Goal: Task Accomplishment & Management: Use online tool/utility

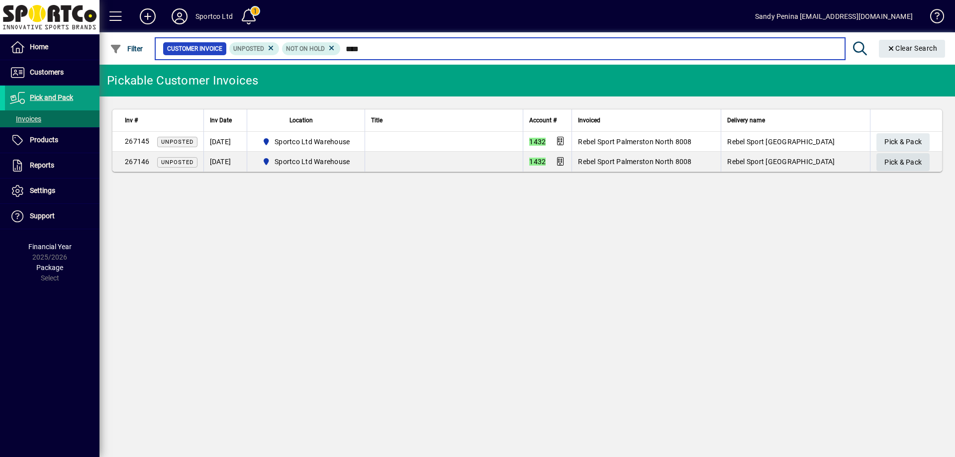
type input "****"
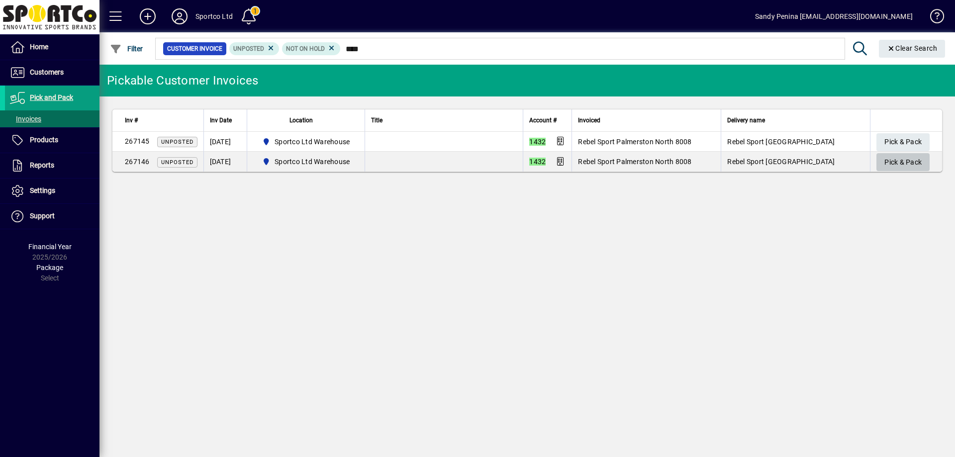
click at [892, 163] on span "Pick & Pack" at bounding box center [902, 162] width 37 height 16
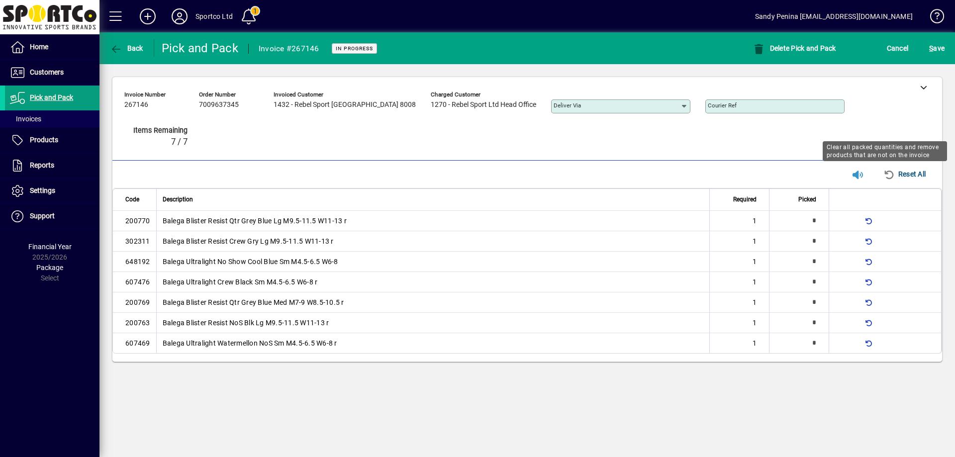
type input "*"
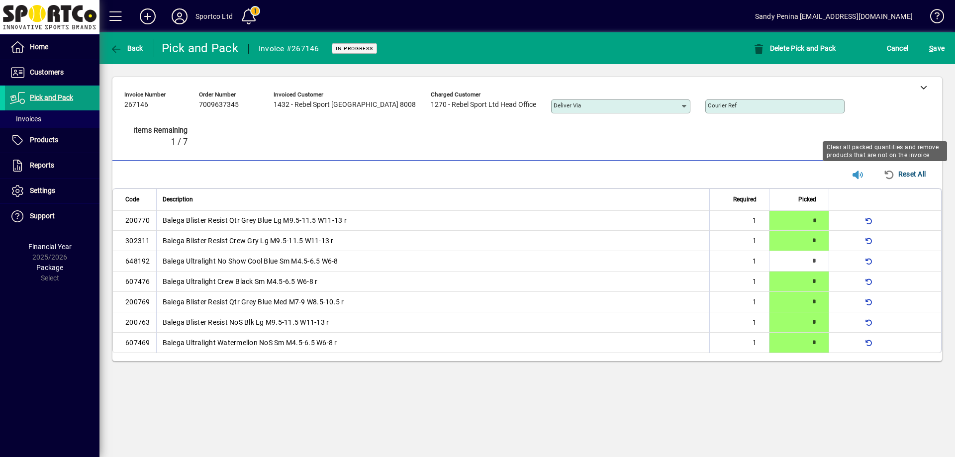
type input "*"
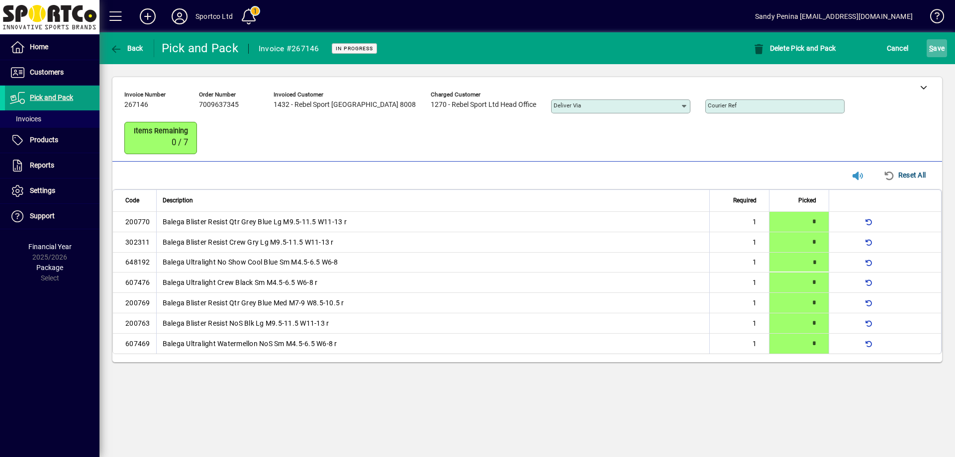
click at [939, 46] on span "S ave" at bounding box center [936, 48] width 15 height 16
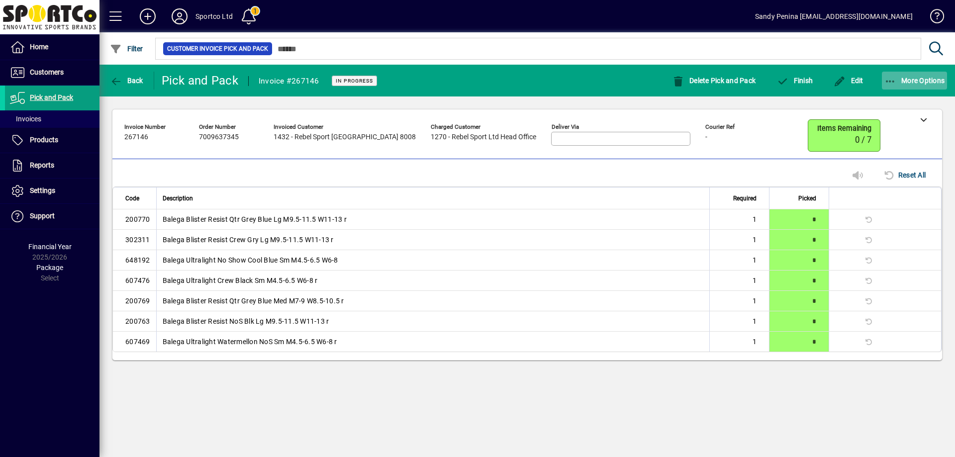
click at [918, 81] on span "More Options" at bounding box center [914, 81] width 61 height 8
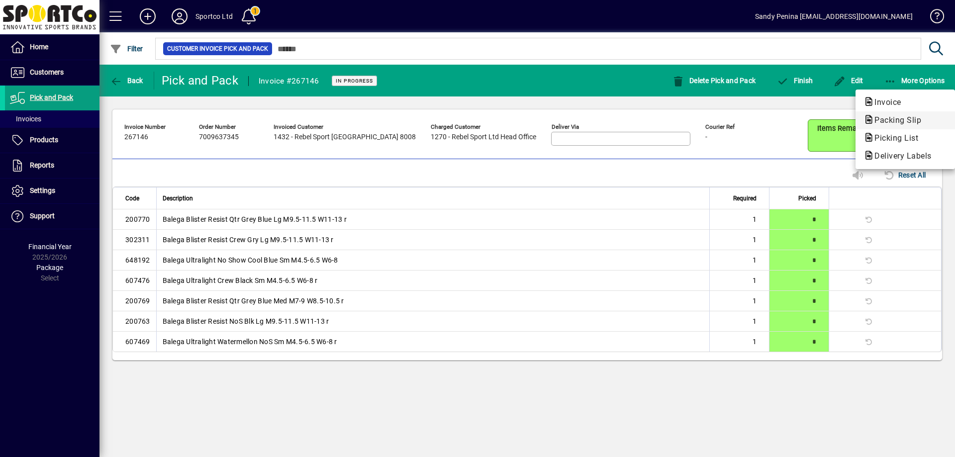
click at [893, 121] on span "Packing Slip" at bounding box center [894, 119] width 63 height 9
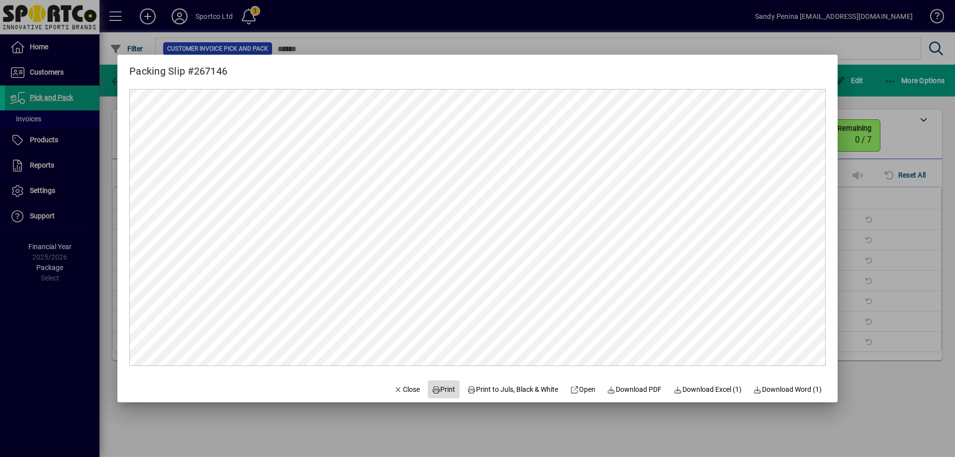
click at [433, 387] on span "Print" at bounding box center [444, 389] width 24 height 10
click at [908, 167] on div at bounding box center [477, 228] width 955 height 457
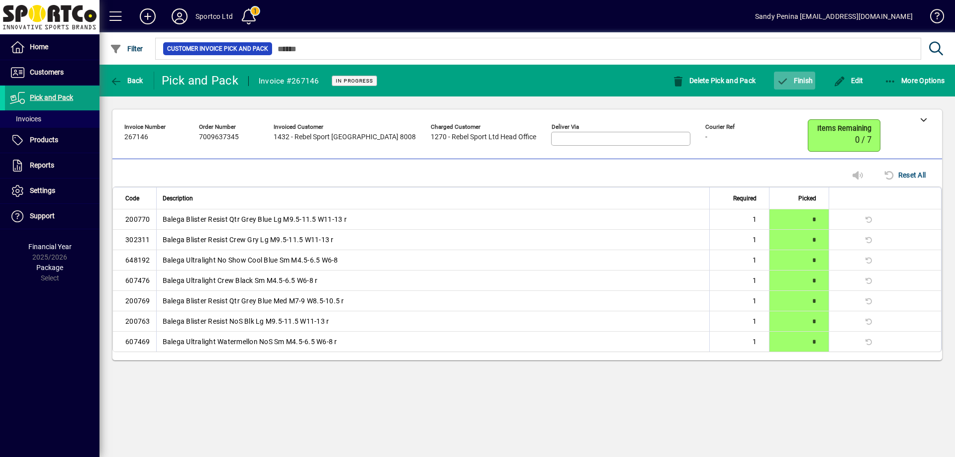
click at [805, 87] on span "button" at bounding box center [794, 81] width 41 height 24
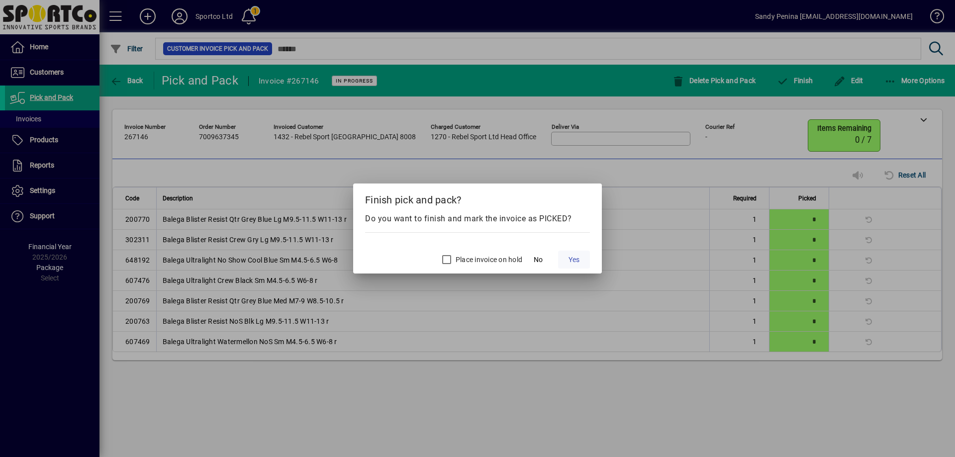
click at [583, 262] on span at bounding box center [574, 260] width 32 height 24
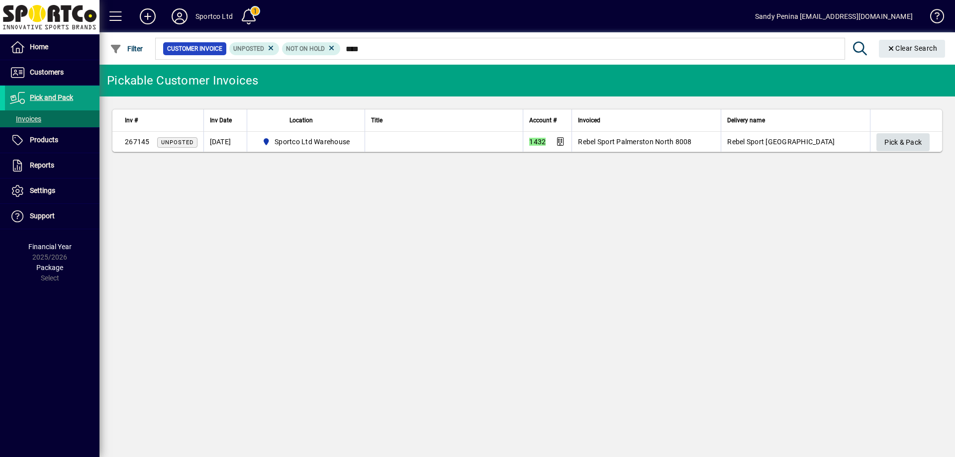
type input "****"
click at [894, 137] on span "Pick & Pack" at bounding box center [902, 142] width 37 height 16
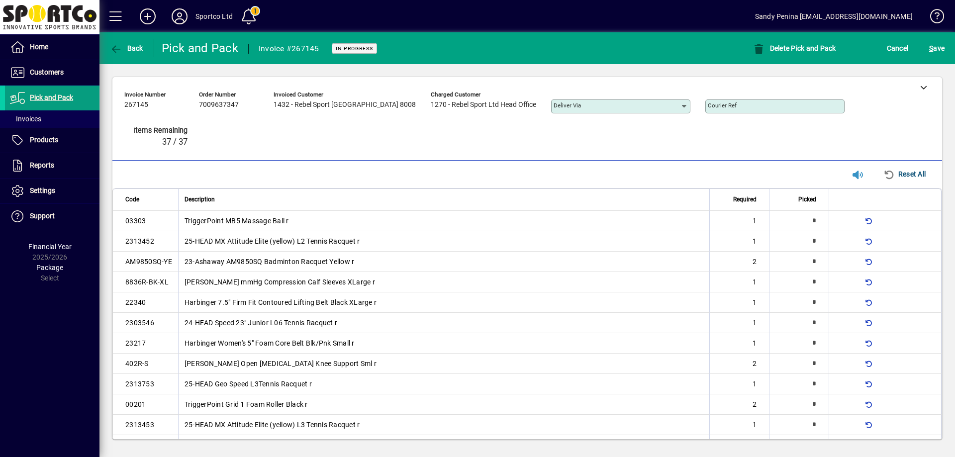
type input "*"
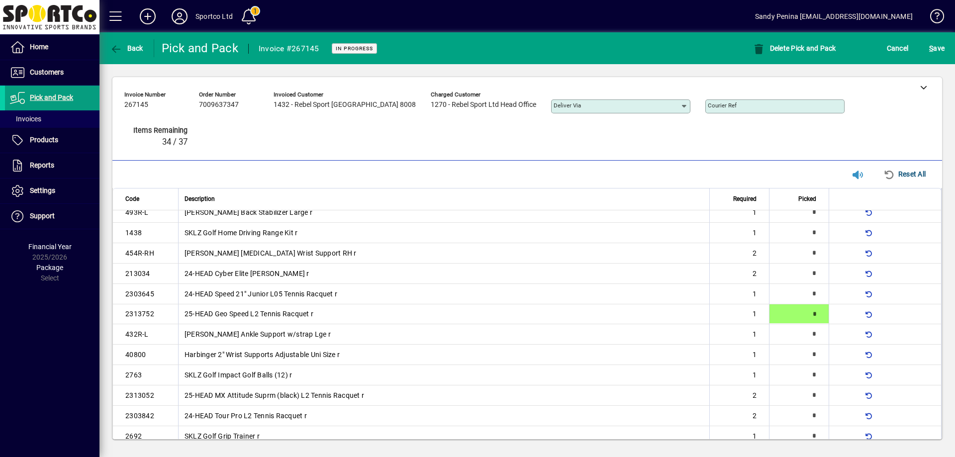
type input "*"
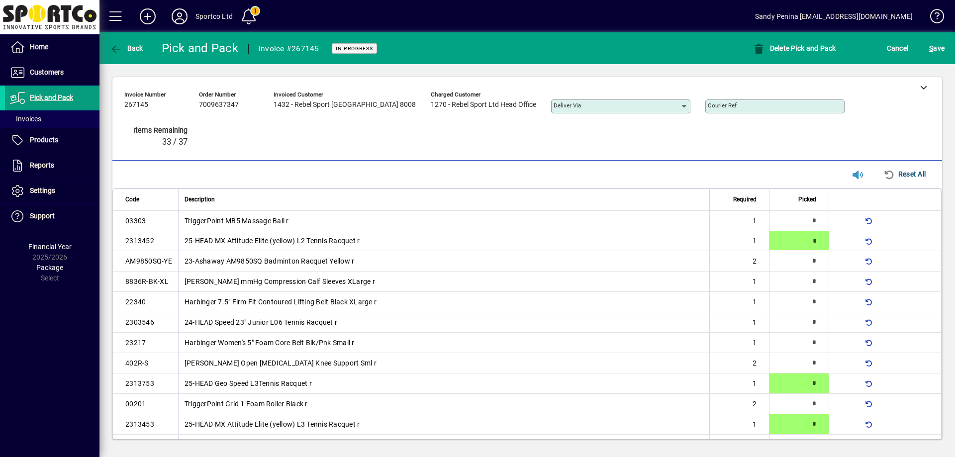
type input "*"
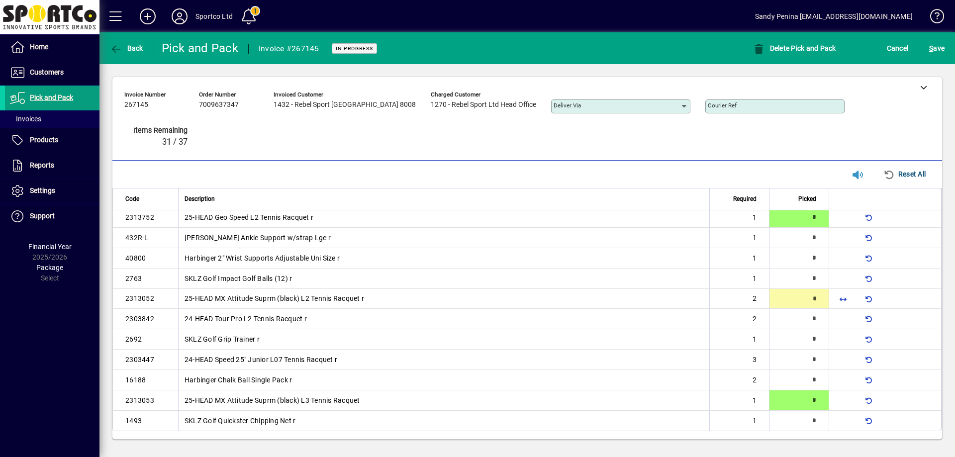
type input "*"
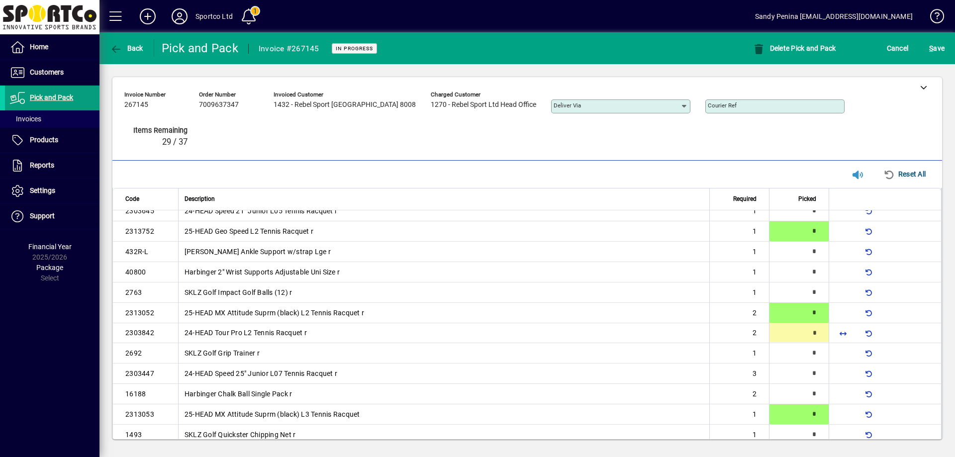
type input "*"
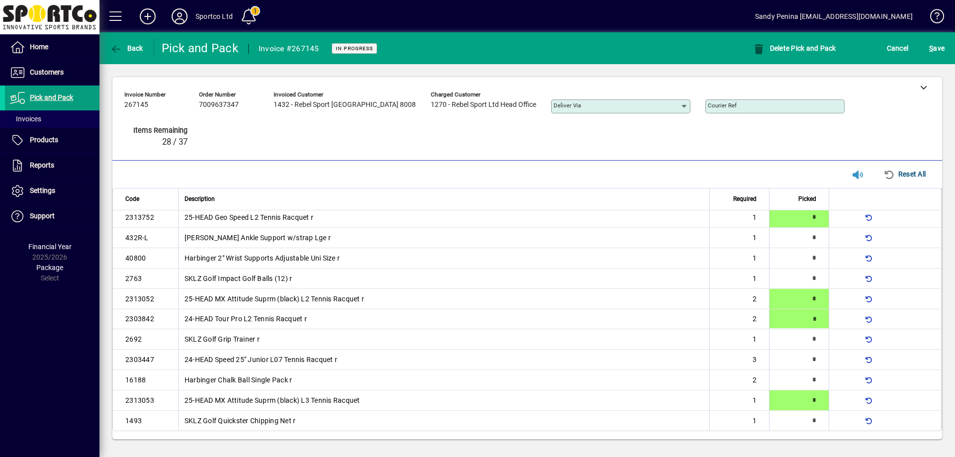
type input "*"
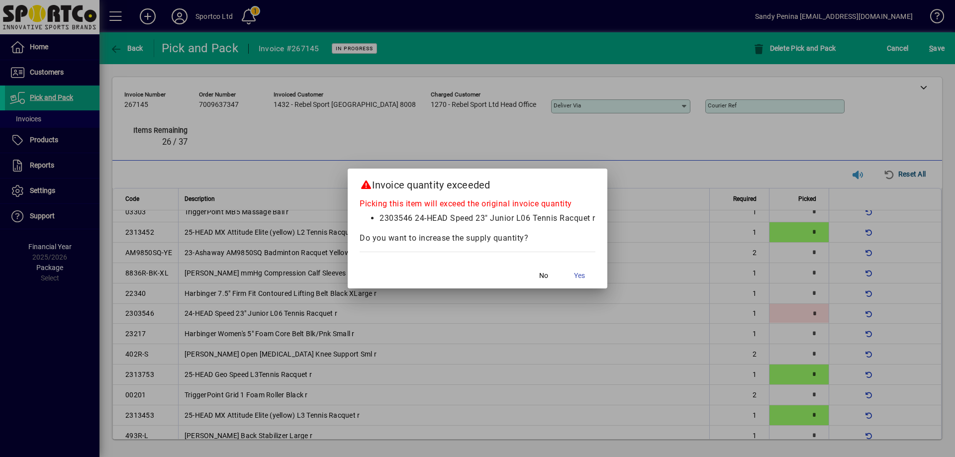
scroll to position [10, 0]
click at [546, 273] on span "No" at bounding box center [543, 276] width 9 height 10
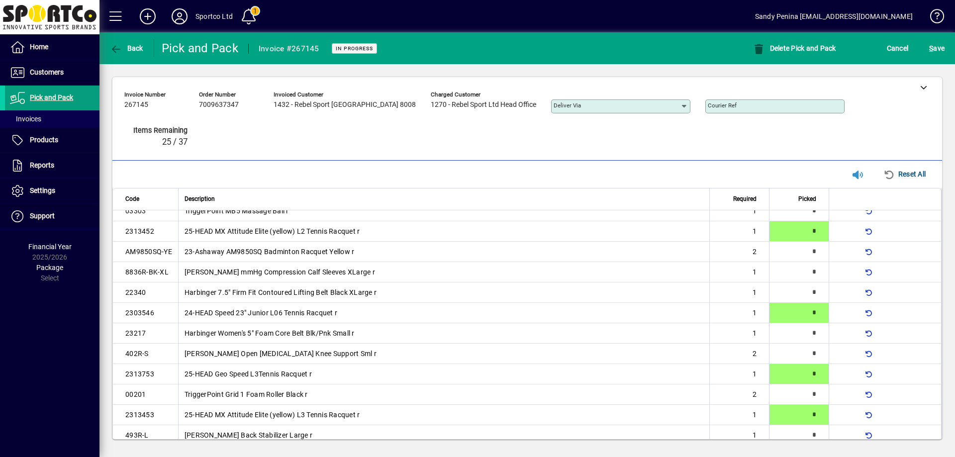
scroll to position [330, 0]
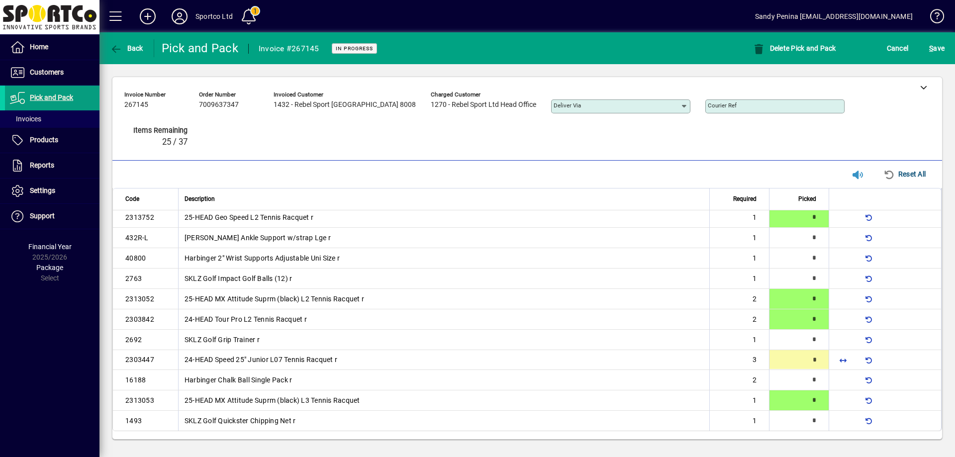
type input "*"
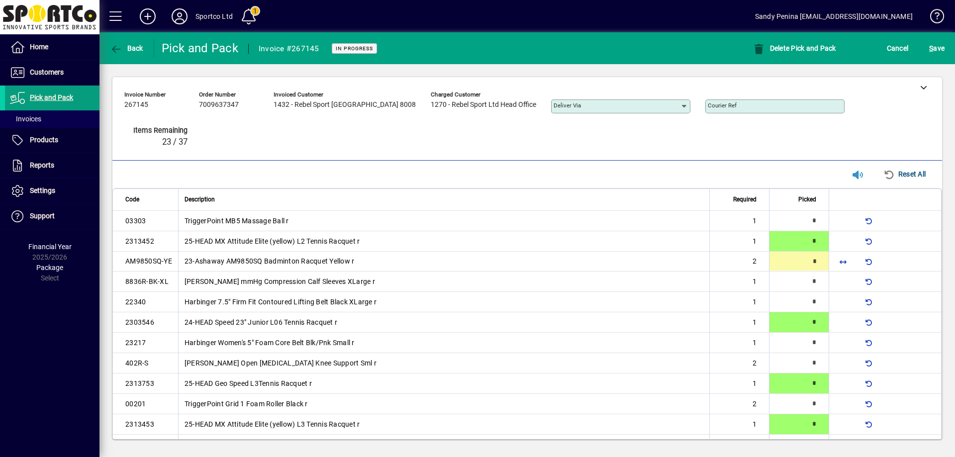
type input "*"
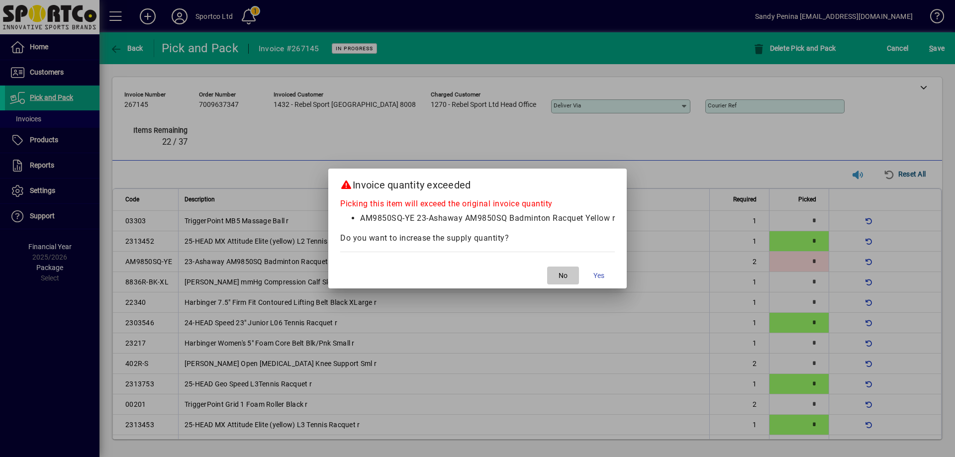
click at [554, 271] on button "No" at bounding box center [563, 276] width 32 height 18
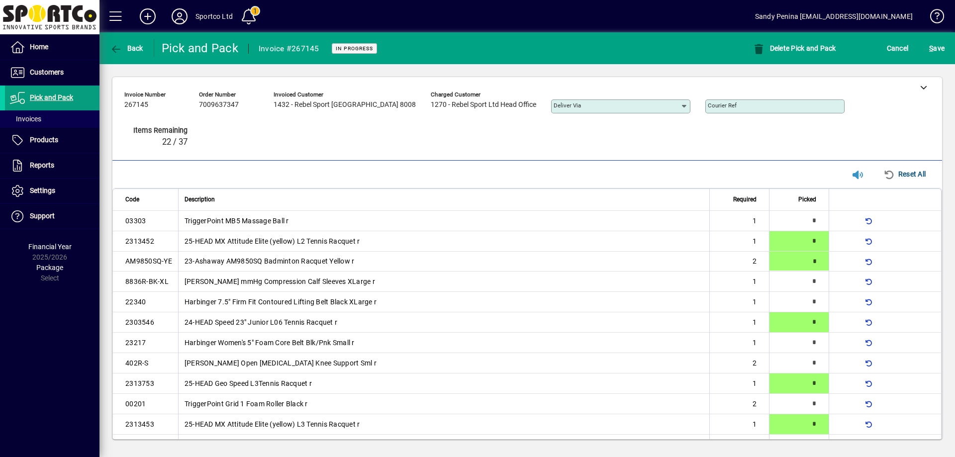
type input "*"
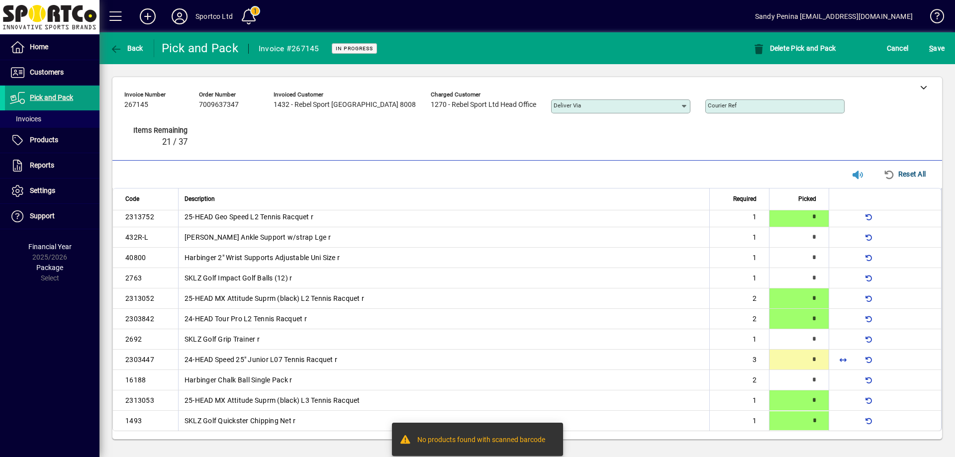
type input "*"
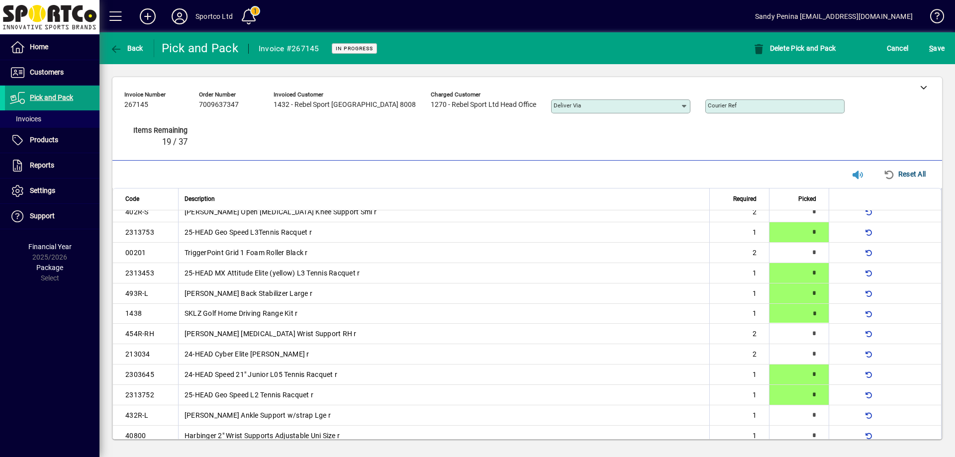
type input "*"
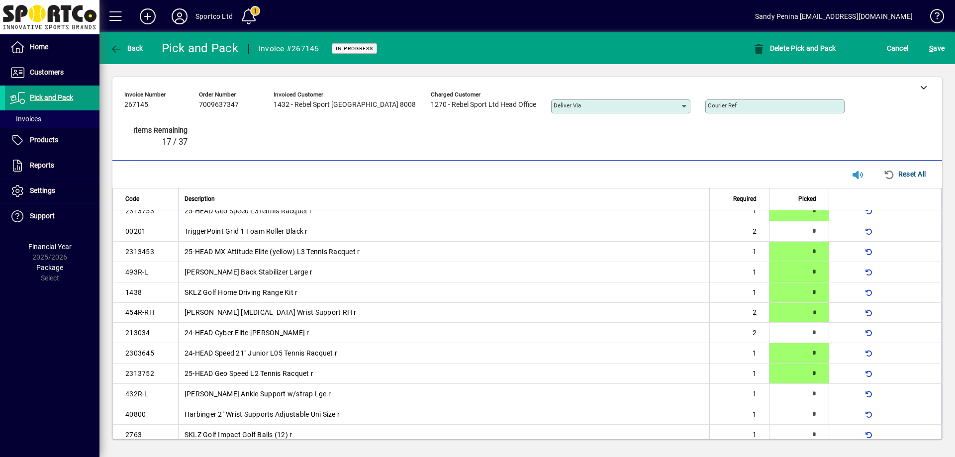
type input "*"
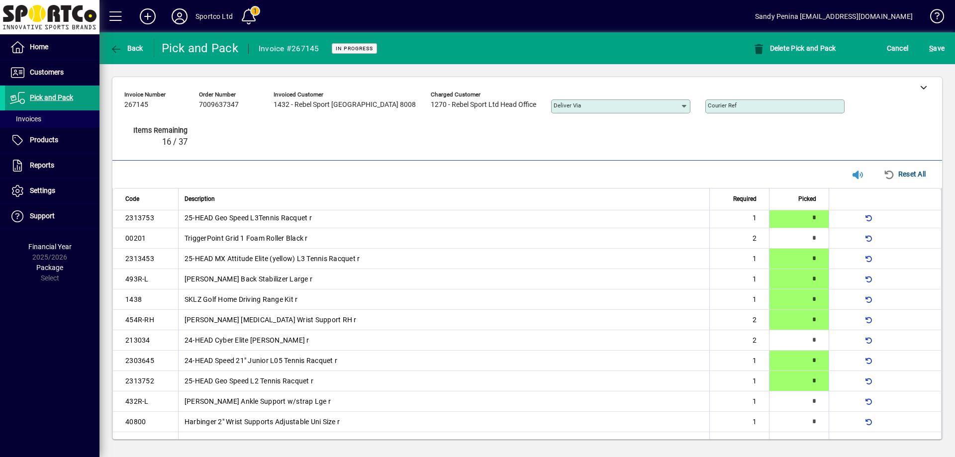
type input "*"
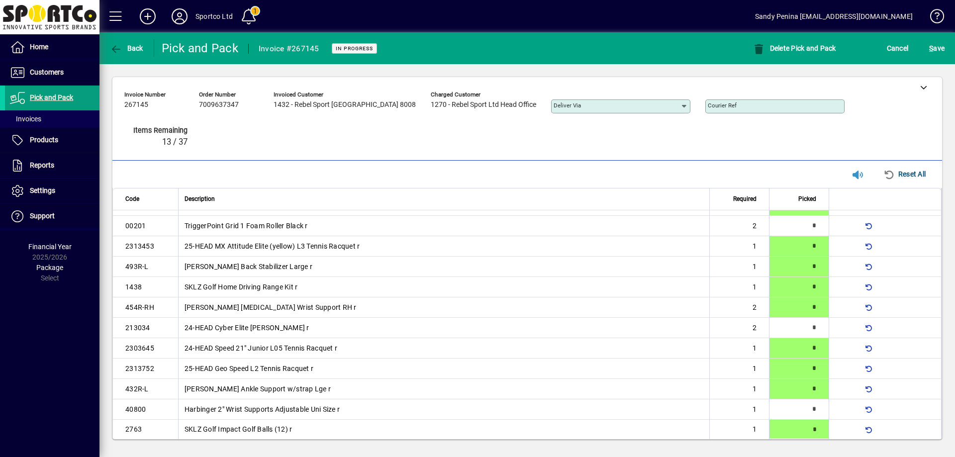
type input "*"
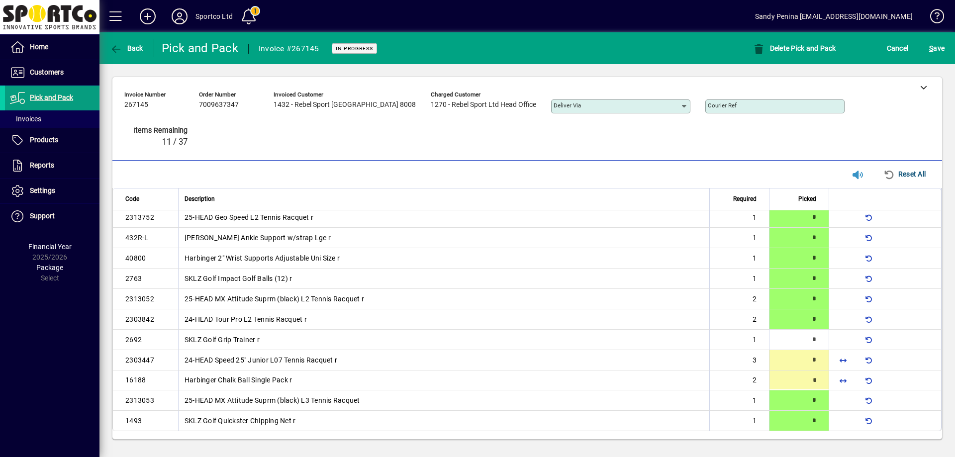
type input "*"
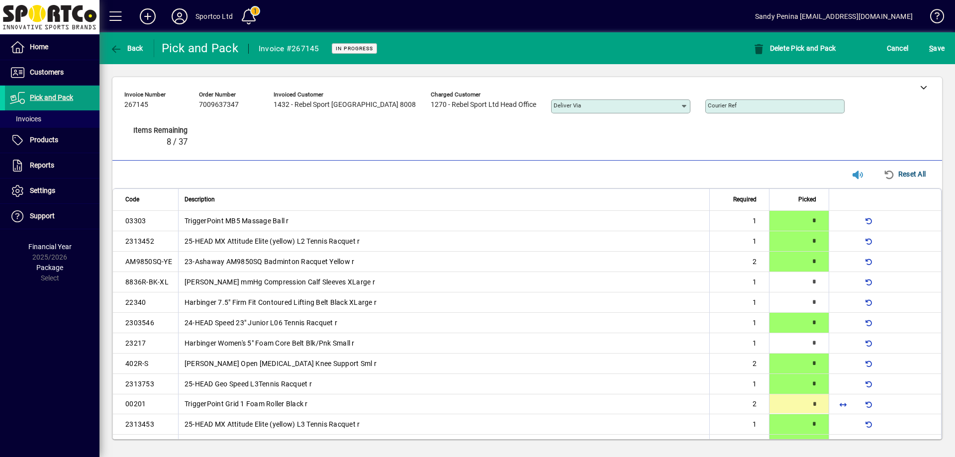
type input "*"
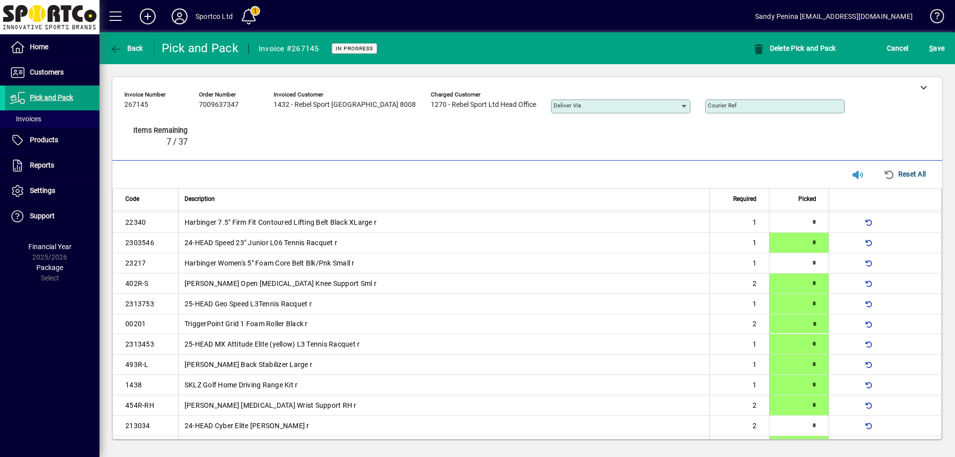
scroll to position [92, 0]
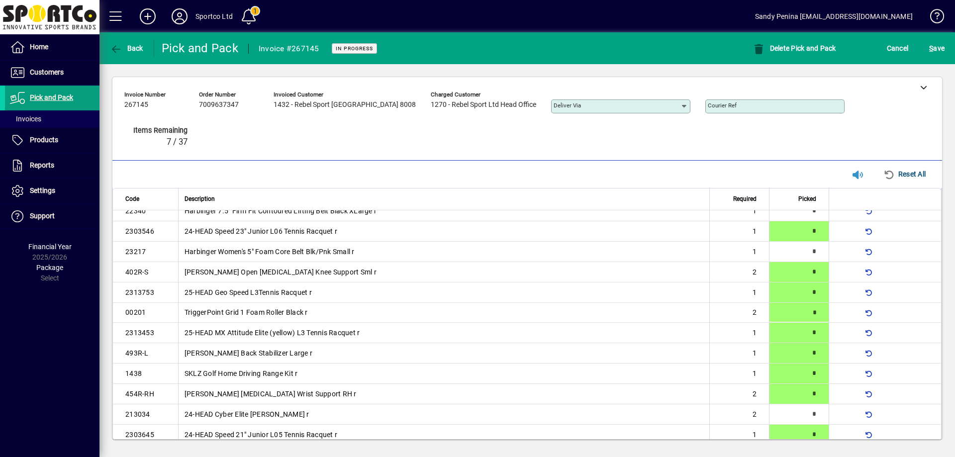
type input "*"
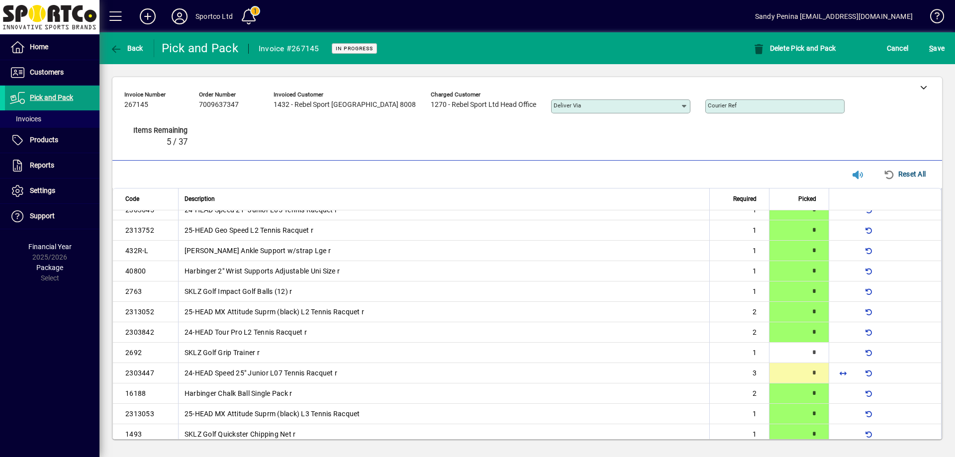
scroll to position [330, 0]
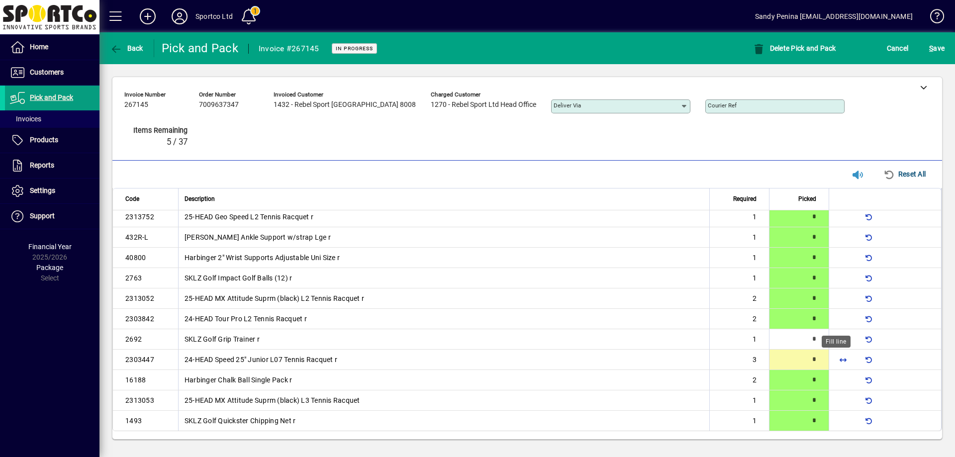
click at [836, 358] on span "button" at bounding box center [843, 360] width 24 height 24
type input "*"
click at [942, 48] on span "S ave" at bounding box center [936, 48] width 15 height 16
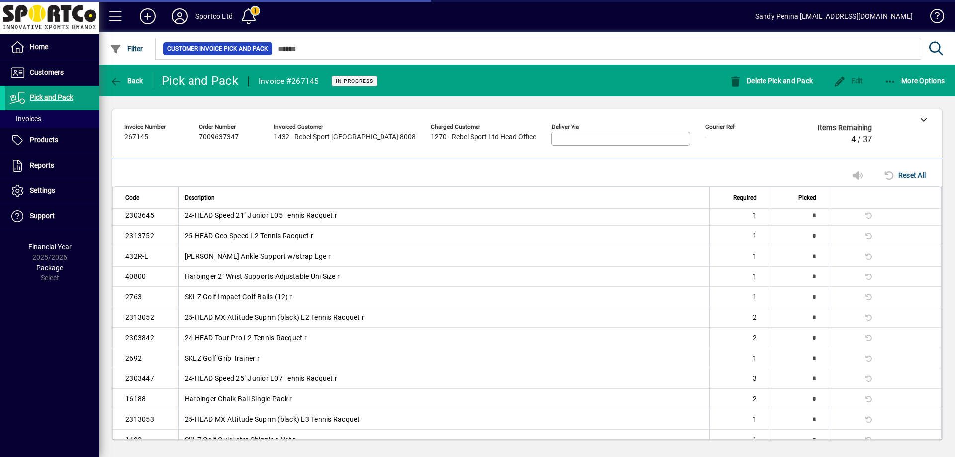
scroll to position [329, 0]
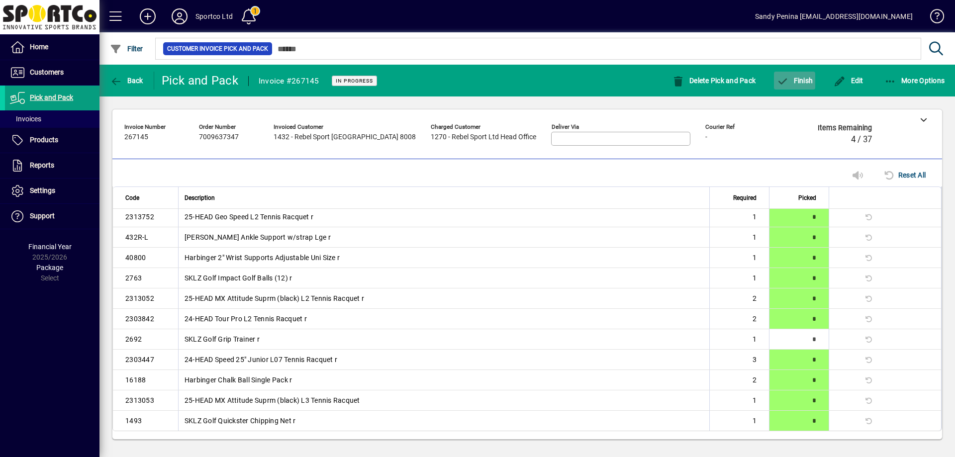
click at [793, 81] on span "Finish" at bounding box center [794, 81] width 36 height 8
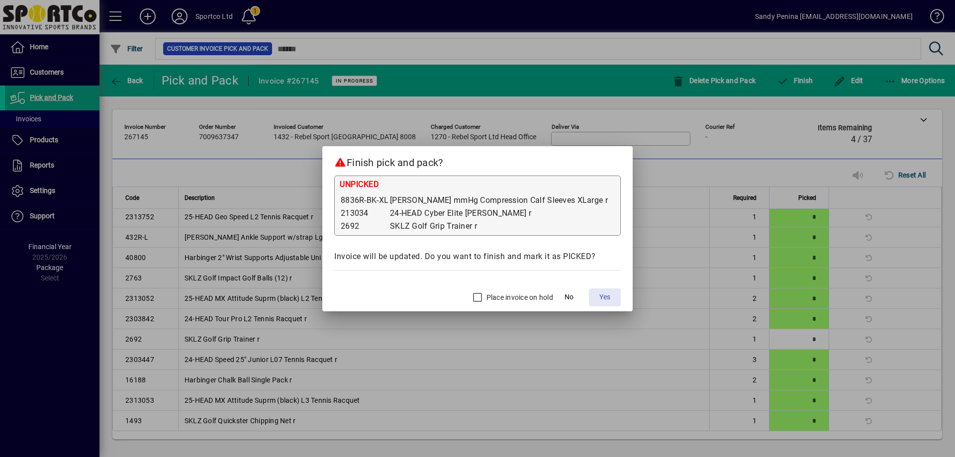
click at [589, 293] on span at bounding box center [605, 298] width 32 height 24
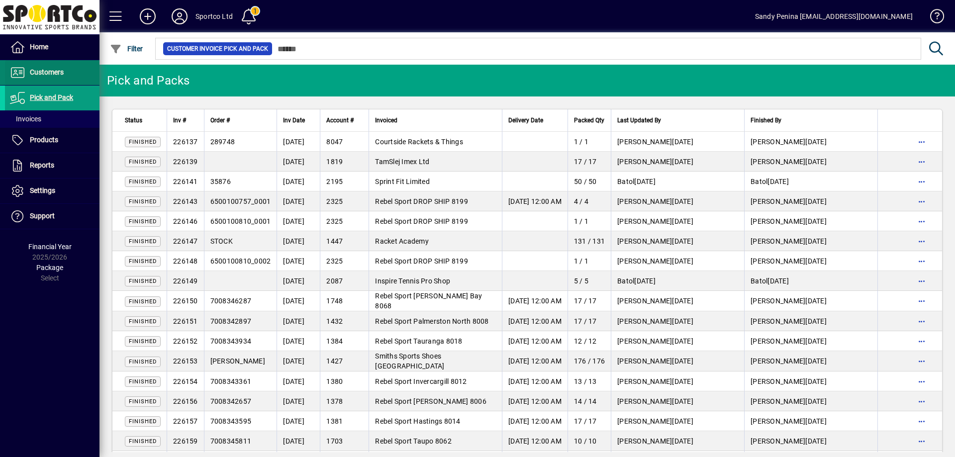
click at [53, 72] on span "Customers" at bounding box center [47, 72] width 34 height 8
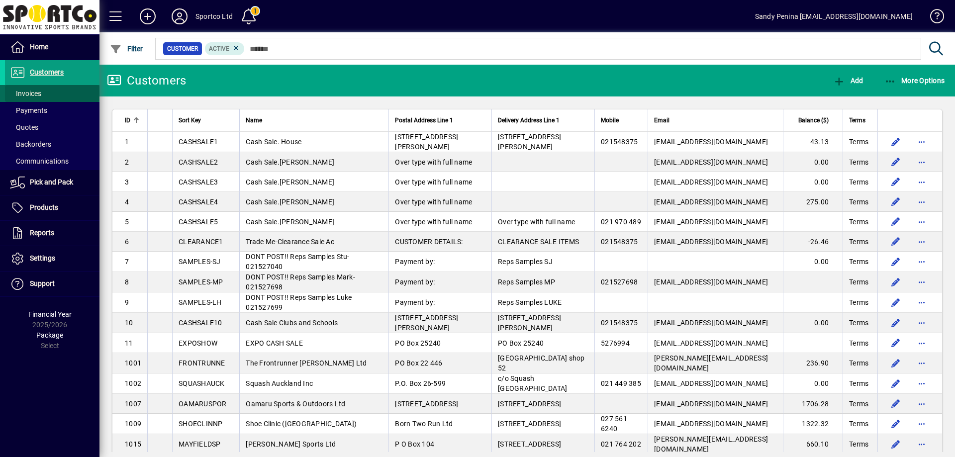
click at [47, 93] on span at bounding box center [52, 94] width 95 height 24
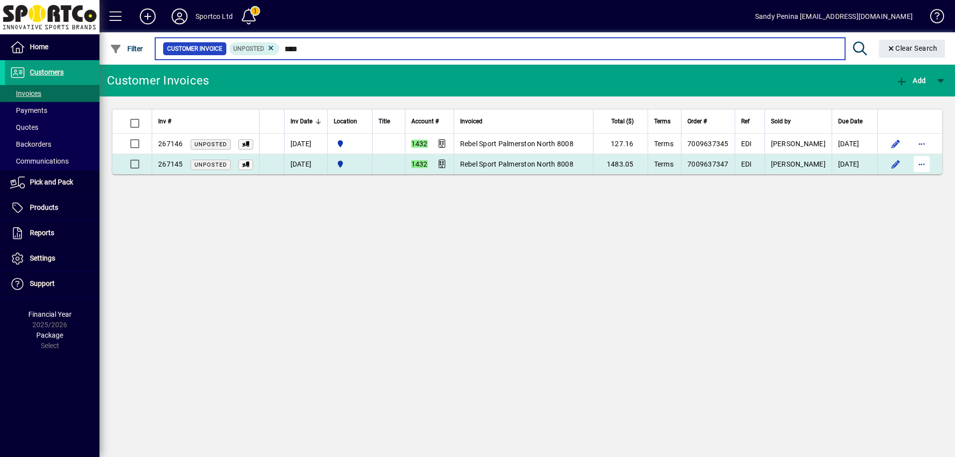
type input "****"
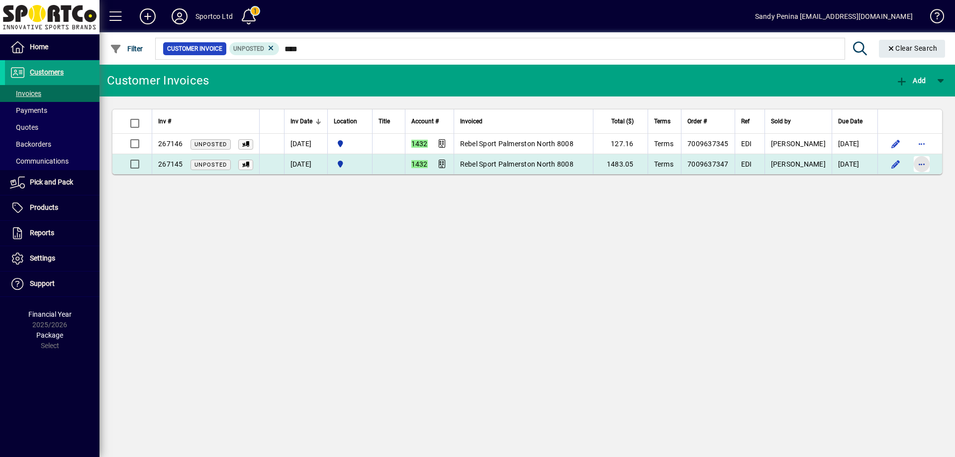
click at [920, 164] on span "button" at bounding box center [922, 164] width 24 height 24
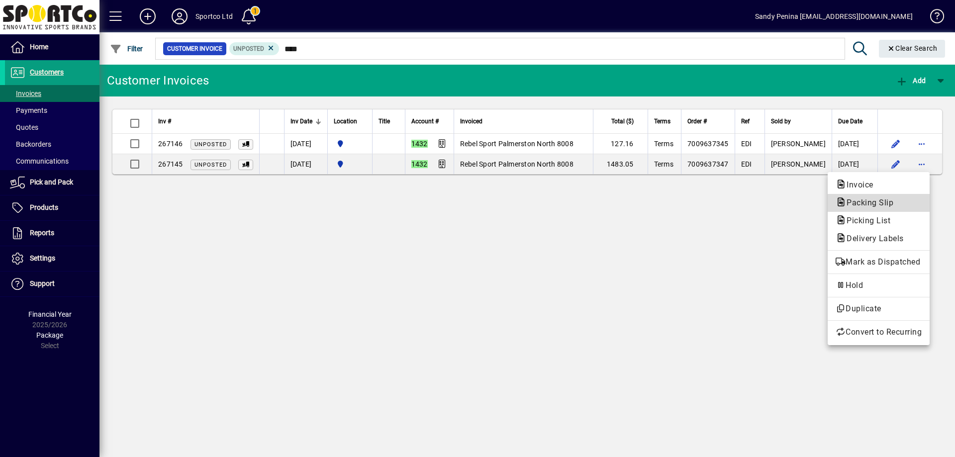
click at [863, 200] on span "Packing Slip" at bounding box center [867, 202] width 63 height 9
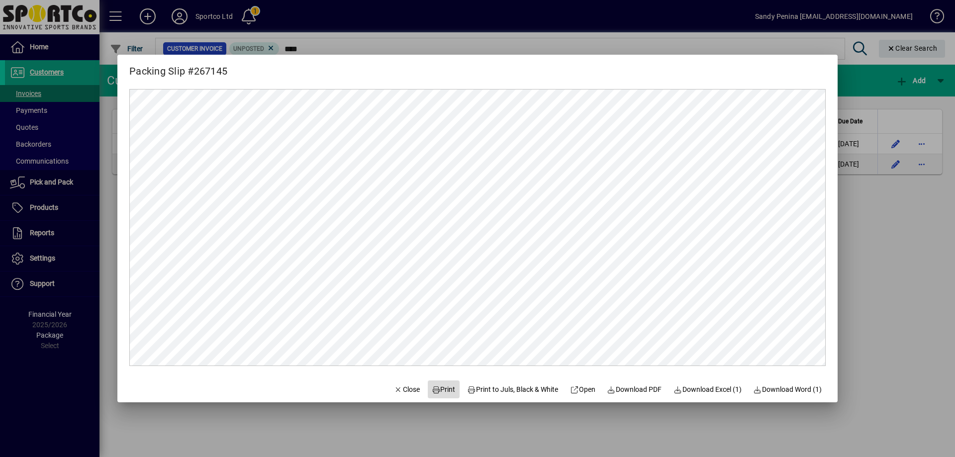
click at [434, 389] on span "Print" at bounding box center [444, 389] width 24 height 10
click at [884, 210] on div at bounding box center [477, 228] width 955 height 457
